Goal: Information Seeking & Learning: Learn about a topic

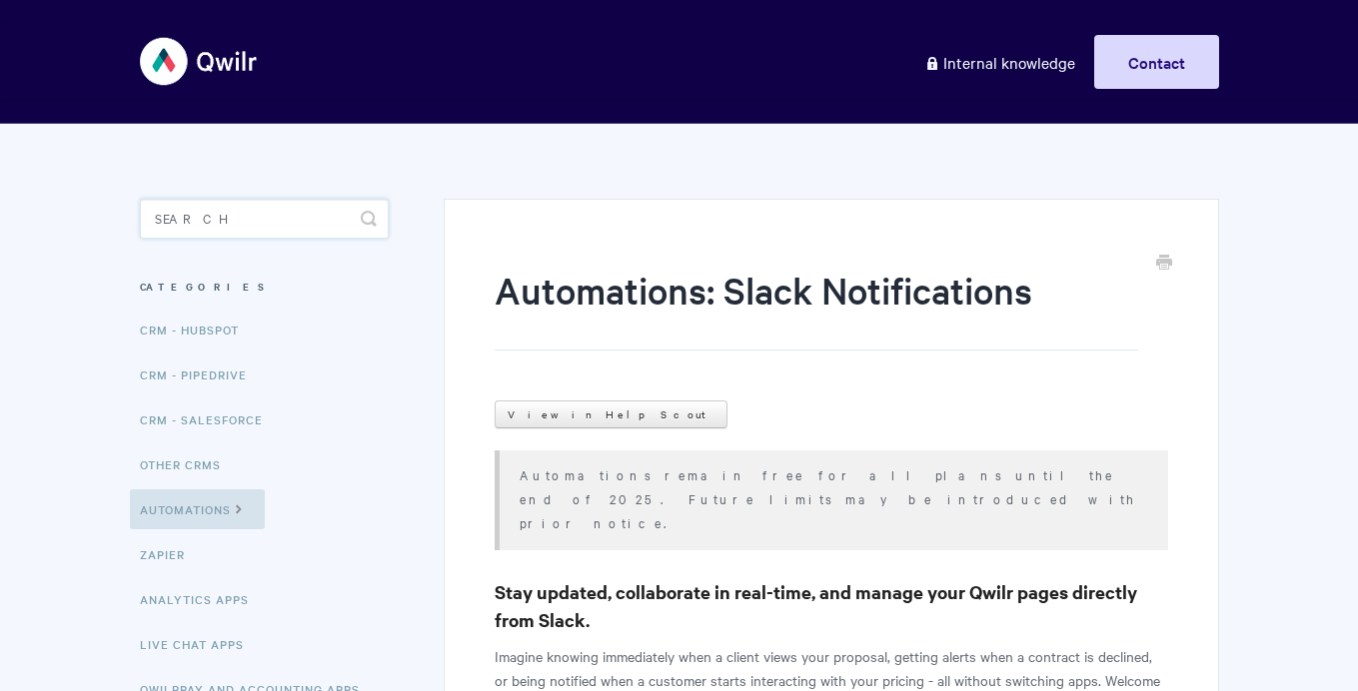
click at [238, 217] on input "Search" at bounding box center [264, 219] width 249 height 40
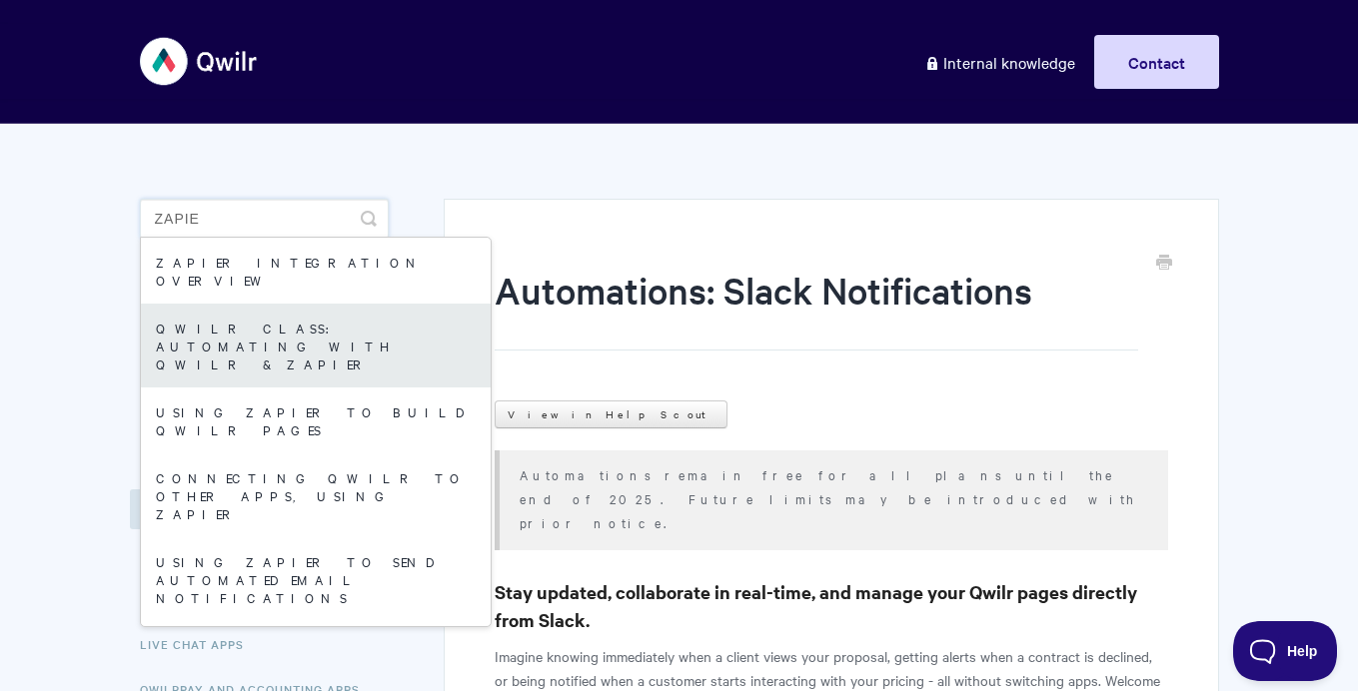
type input "Zapie"
click at [361, 332] on link "Qwilr Class: Automating with Qwilr & Zapier" at bounding box center [316, 346] width 350 height 84
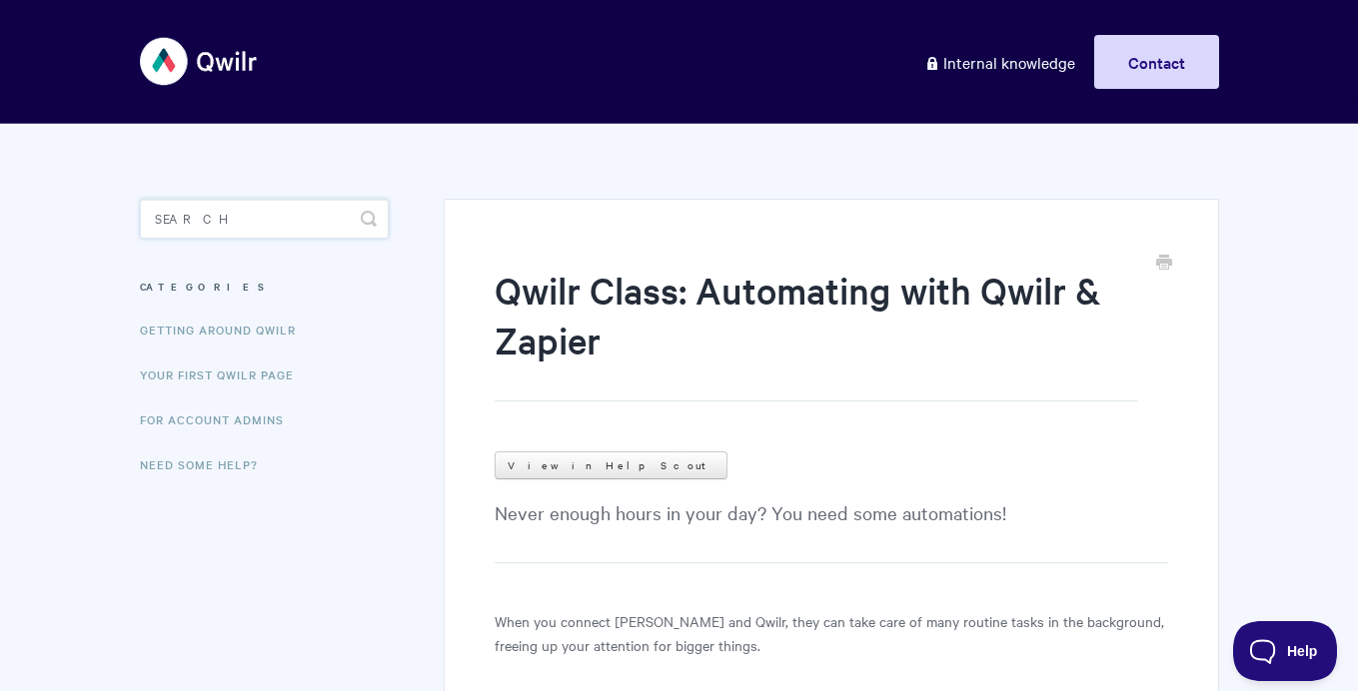
click at [268, 201] on input "Search" at bounding box center [264, 219] width 249 height 40
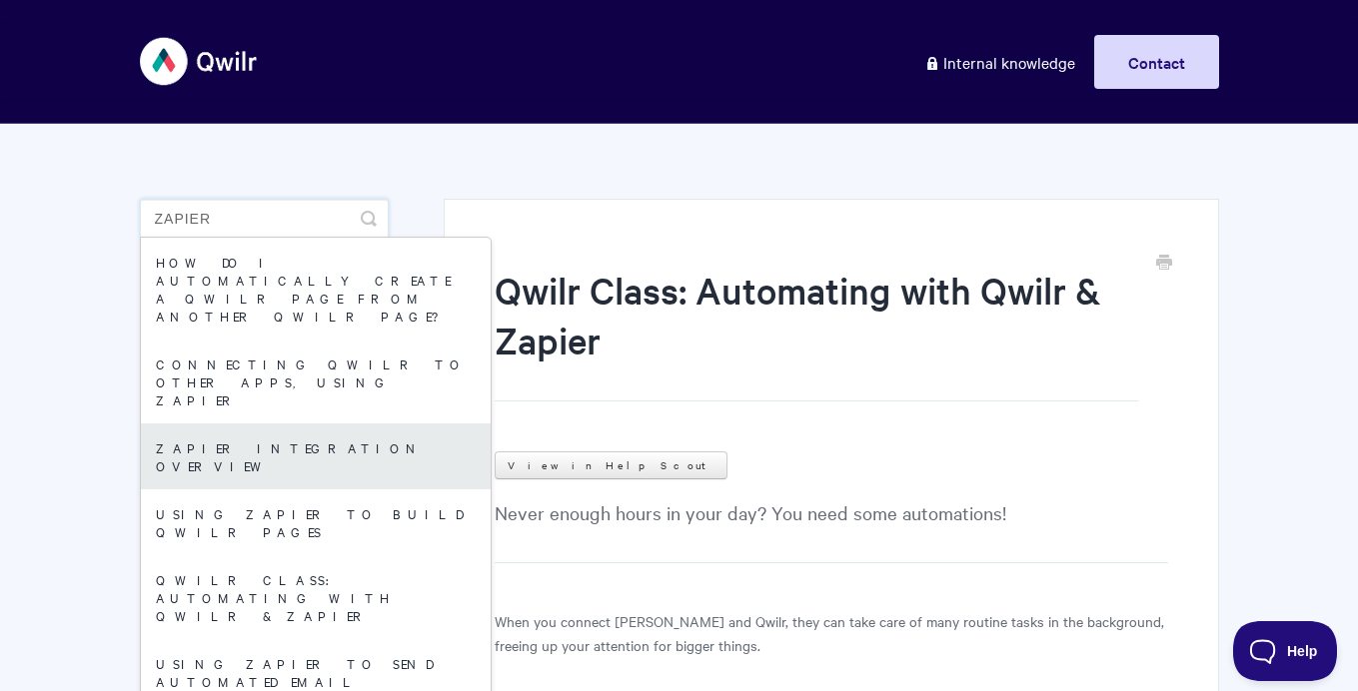
type input "zapier"
click at [323, 424] on link "Zapier integration overview" at bounding box center [316, 457] width 350 height 66
